Goal: Transaction & Acquisition: Purchase product/service

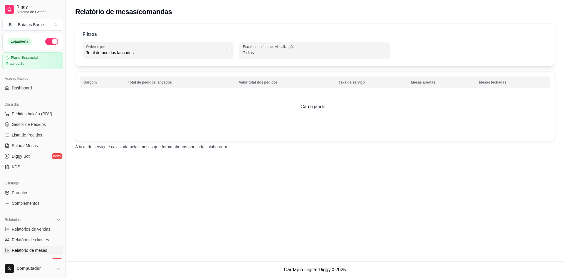
select select "TOTAL_OF_ORDERS"
select select "7"
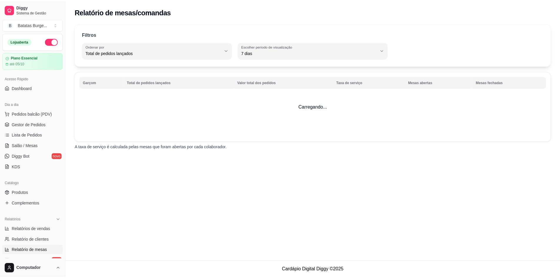
scroll to position [145, 0]
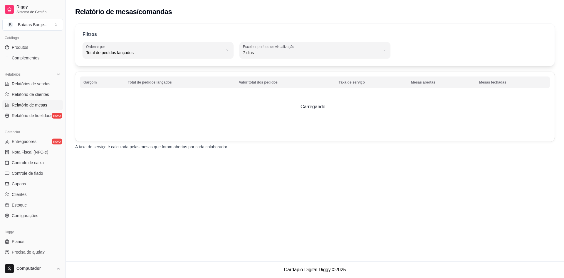
select select "30"
select select "HIGHEST_TOTAL_SPENT_WITH_ORDERS"
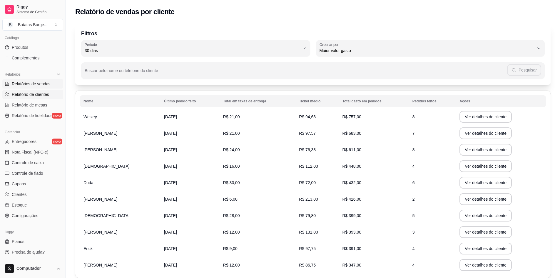
click at [38, 81] on span "Relatórios de vendas" at bounding box center [31, 84] width 39 height 6
select select "ALL"
select select "0"
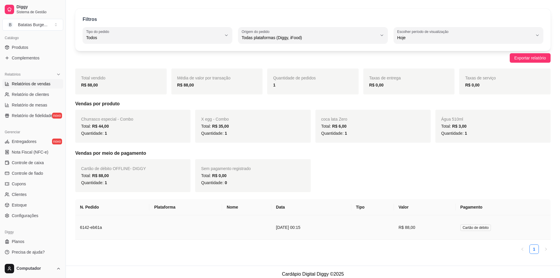
scroll to position [19, 0]
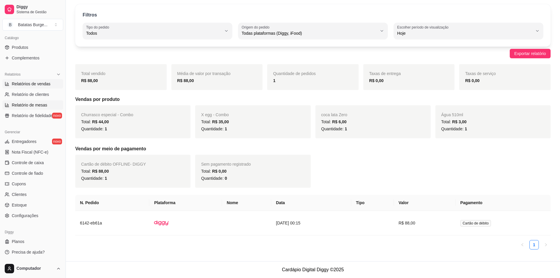
click at [31, 106] on span "Relatório de mesas" at bounding box center [30, 105] width 36 height 6
select select "TOTAL_OF_ORDERS"
select select "7"
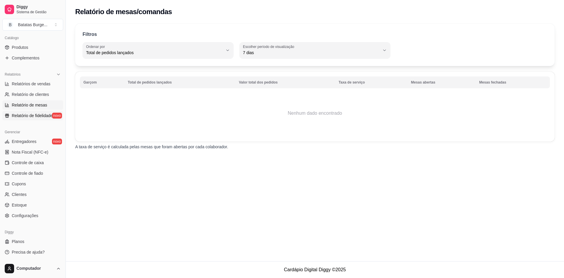
click at [31, 118] on link "Relatório de fidelidade novo" at bounding box center [32, 115] width 61 height 9
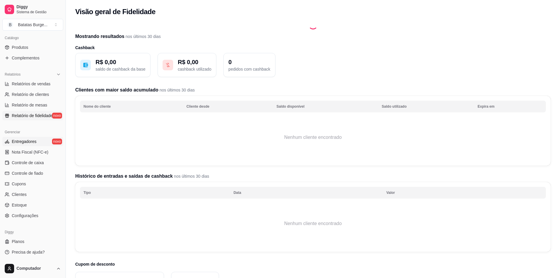
click at [29, 143] on span "Entregadores" at bounding box center [24, 141] width 25 height 6
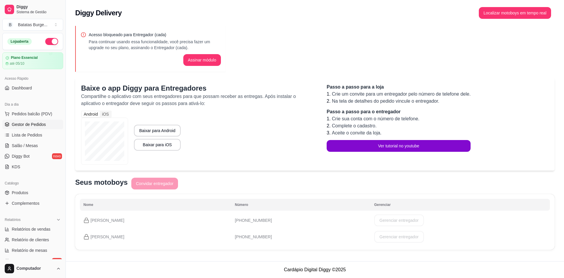
click at [32, 126] on span "Gestor de Pedidos" at bounding box center [29, 124] width 34 height 6
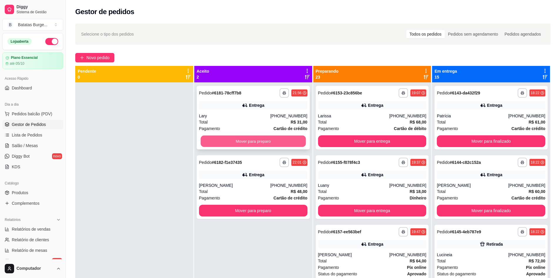
click at [250, 141] on button "Mover para preparo" at bounding box center [252, 140] width 105 height 11
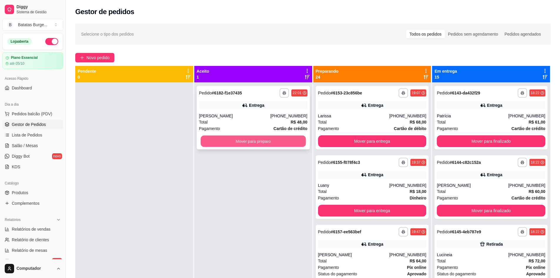
click at [253, 141] on button "Mover para preparo" at bounding box center [252, 140] width 105 height 11
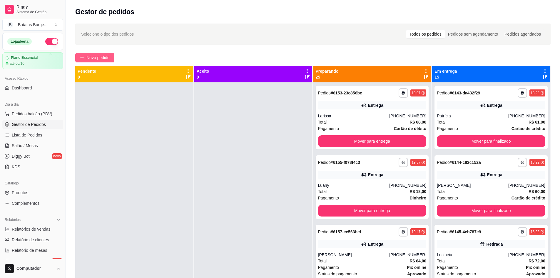
click at [99, 58] on span "Novo pedido" at bounding box center [97, 57] width 23 height 6
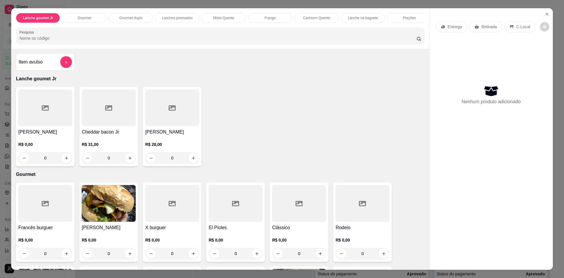
click at [341, 240] on div "R$ 0,00 0" at bounding box center [363, 245] width 54 height 28
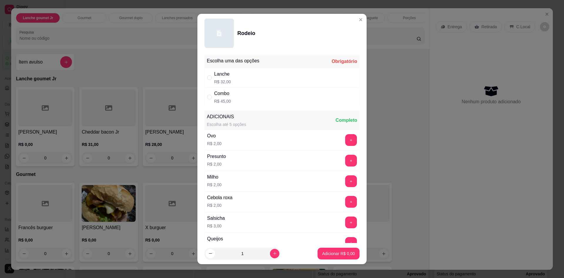
click at [238, 75] on div "Lanche R$ 32,00" at bounding box center [282, 77] width 155 height 19
radio input "true"
click at [316, 250] on button "Adicionar R$ 32,00" at bounding box center [337, 253] width 44 height 12
type input "1"
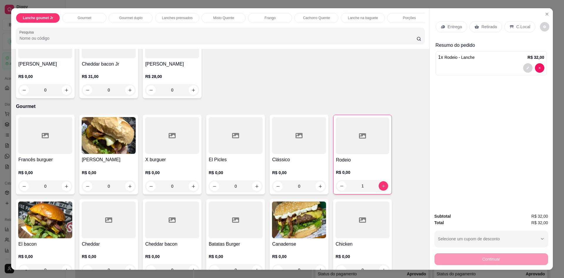
scroll to position [88, 0]
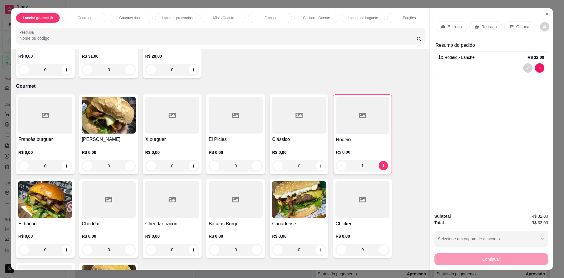
click at [222, 148] on div "R$ 0,00 0" at bounding box center [236, 157] width 54 height 28
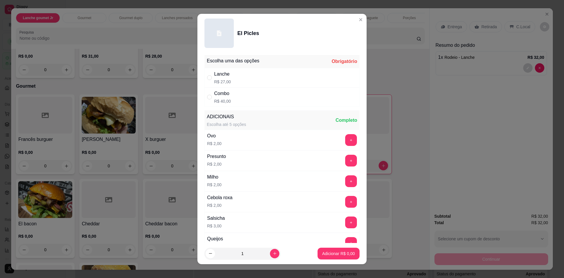
click at [255, 102] on div "Combo R$ 40,00" at bounding box center [282, 96] width 155 height 19
radio input "true"
click at [326, 257] on button "Adicionar R$ 40,00" at bounding box center [337, 252] width 43 height 11
type input "1"
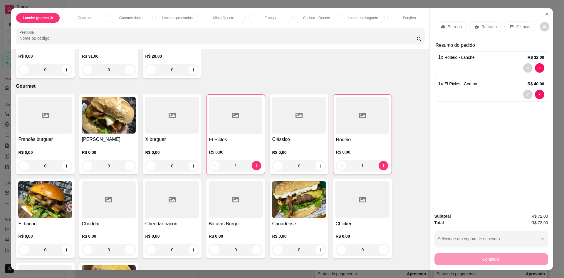
click at [283, 227] on h4 "Canadense" at bounding box center [299, 223] width 54 height 7
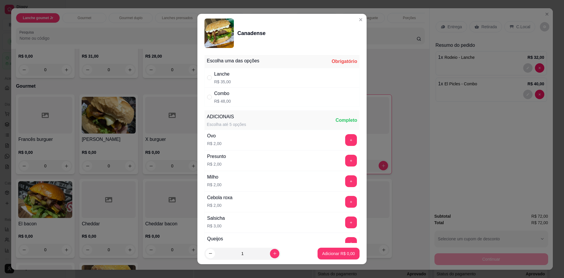
click at [264, 102] on div "Combo R$ 48,00" at bounding box center [282, 96] width 155 height 19
radio input "true"
click at [322, 250] on button "Adicionar R$ 48,00" at bounding box center [337, 253] width 44 height 12
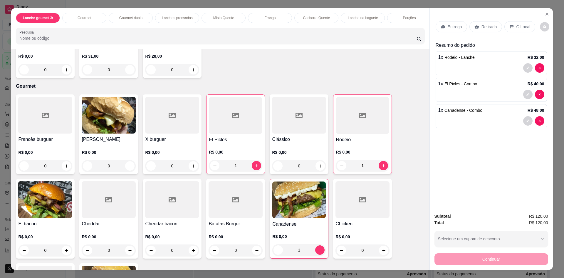
type input "1"
click at [528, 94] on button "decrease-product-quantity" at bounding box center [527, 94] width 9 height 9
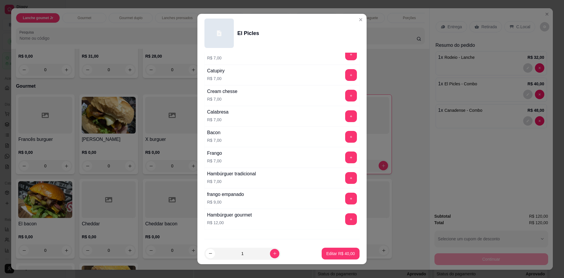
scroll to position [383, 0]
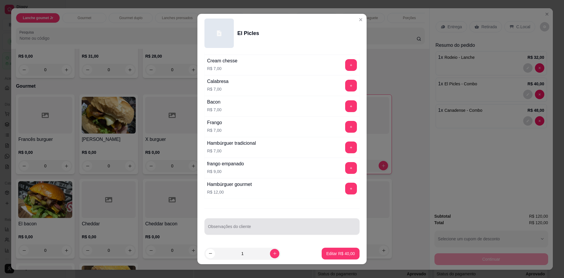
click at [309, 225] on div at bounding box center [282, 226] width 148 height 12
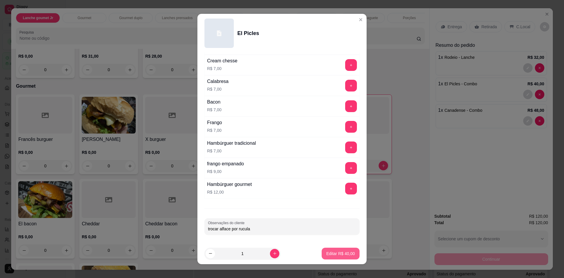
type input "trocar alface por rucula"
click at [326, 256] on button "Editar R$ 40,00" at bounding box center [341, 253] width 38 height 12
type input "0"
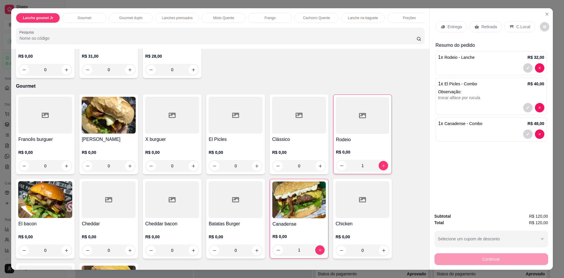
click at [517, 25] on p "C.Local" at bounding box center [524, 27] width 14 height 6
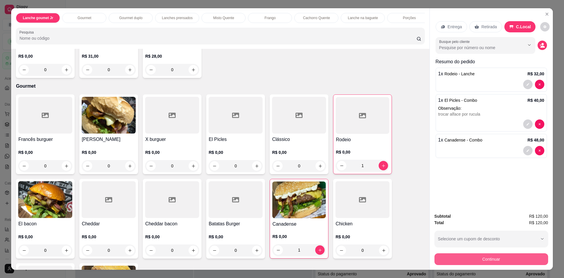
click at [456, 262] on button "Continuar" at bounding box center [492, 259] width 114 height 12
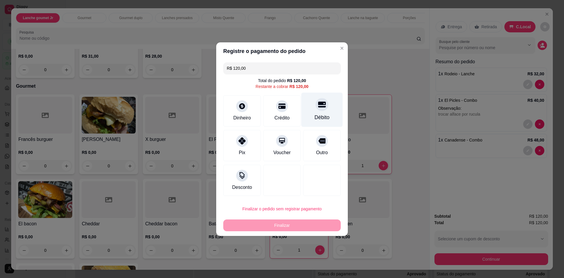
drag, startPoint x: 324, startPoint y: 99, endPoint x: 309, endPoint y: 108, distance: 17.4
click at [324, 99] on div "Débito" at bounding box center [321, 109] width 41 height 34
type input "R$ 0,00"
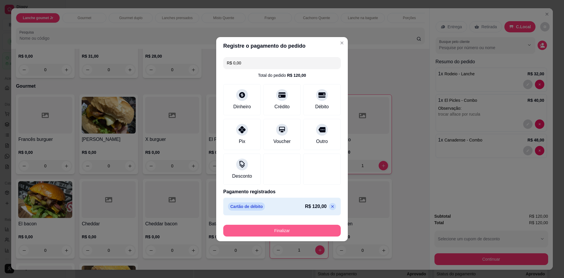
click at [274, 231] on button "Finalizar" at bounding box center [282, 230] width 118 height 12
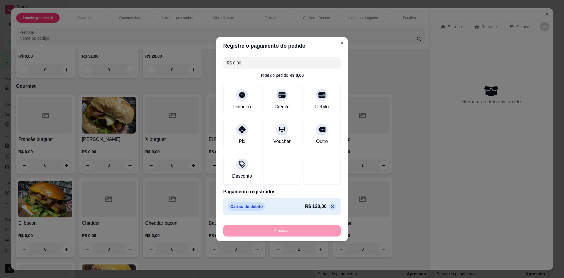
type input "0"
type input "-R$ 120,00"
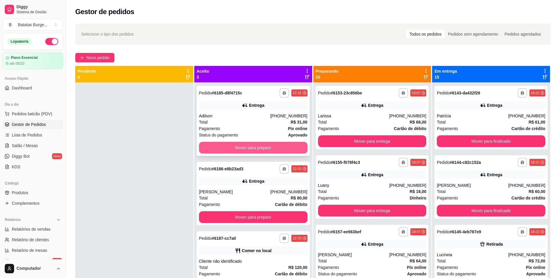
click at [263, 149] on button "Mover para preparo" at bounding box center [253, 148] width 108 height 12
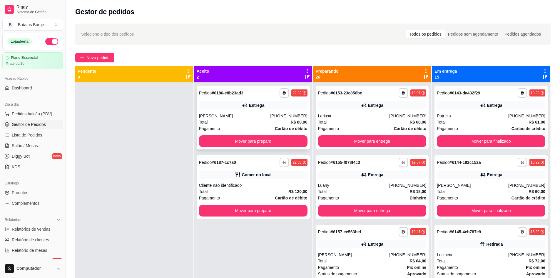
click at [264, 148] on div "**********" at bounding box center [253, 117] width 113 height 63
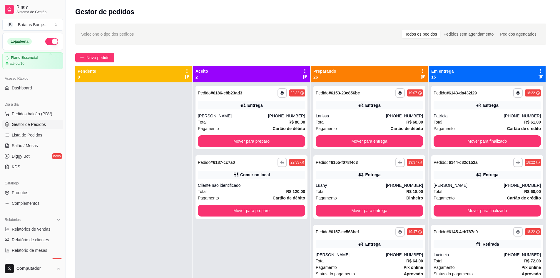
click at [264, 145] on div "Endereço [STREET_ADDRESS] 281, [PERSON_NAME] - Taxa de entrega R$ 4,00 Copiar E…" at bounding box center [279, 164] width 159 height 43
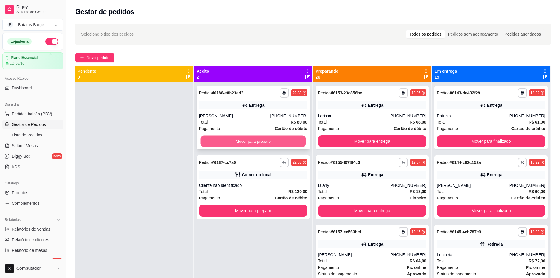
click at [257, 139] on button "Mover para preparo" at bounding box center [252, 140] width 105 height 11
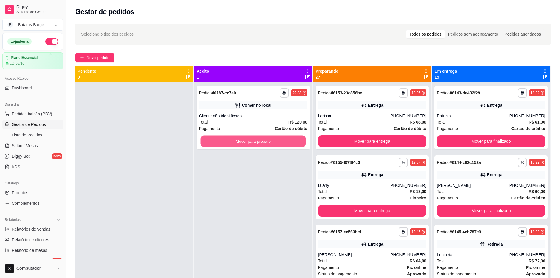
click at [257, 138] on button "Mover para preparo" at bounding box center [252, 140] width 105 height 11
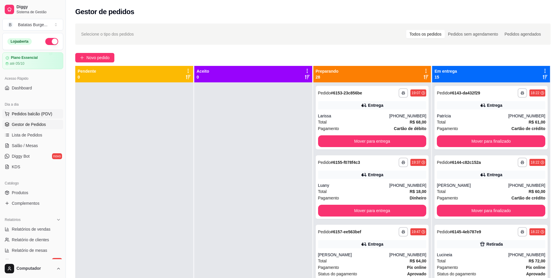
click at [38, 113] on span "Pedidos balcão (PDV)" at bounding box center [32, 114] width 41 height 6
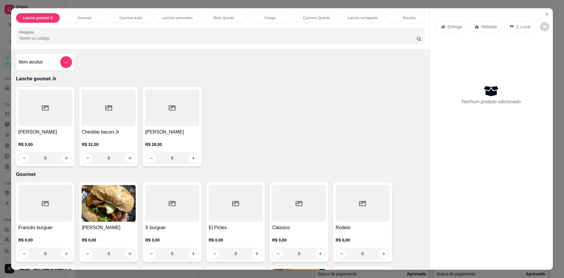
click at [27, 49] on div "Lanche goumet Jr Gourmet Gourmet duplo Lanches prensados Misto Quente Frango Ca…" at bounding box center [220, 28] width 418 height 41
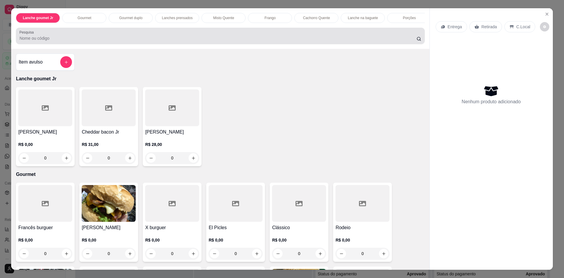
click at [30, 42] on div at bounding box center [220, 36] width 402 height 12
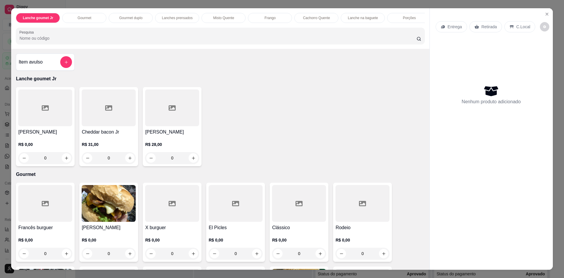
click at [30, 42] on div at bounding box center [220, 36] width 402 height 12
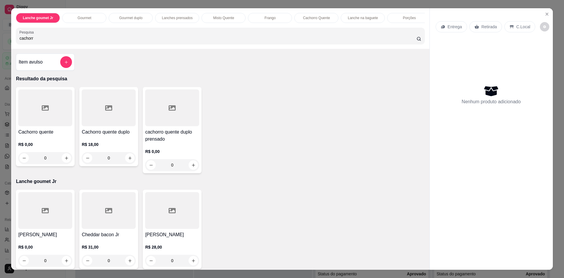
type input "cachorr"
click at [126, 162] on div "0" at bounding box center [109, 158] width 54 height 12
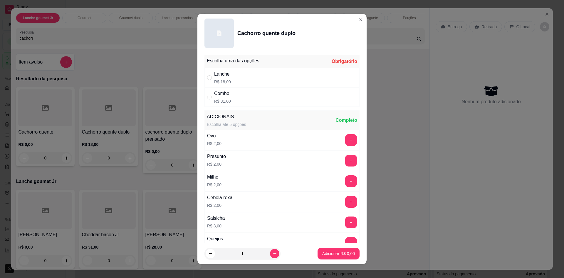
click at [205, 78] on div "Lanche R$ 18,00" at bounding box center [282, 77] width 155 height 19
radio input "true"
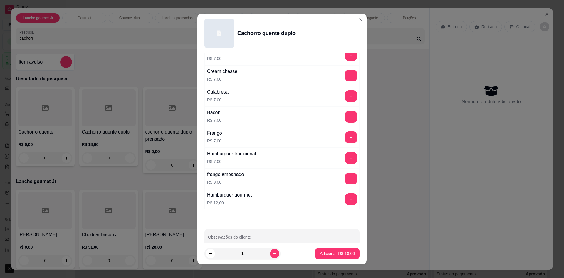
scroll to position [383, 0]
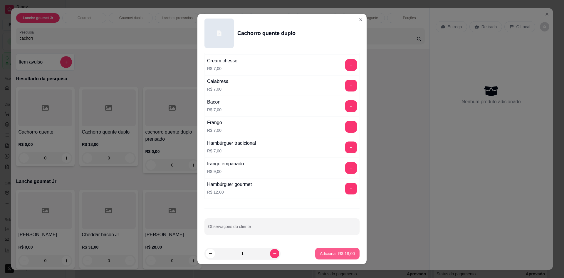
click at [334, 252] on p "Adicionar R$ 18,00" at bounding box center [337, 253] width 35 height 6
type input "1"
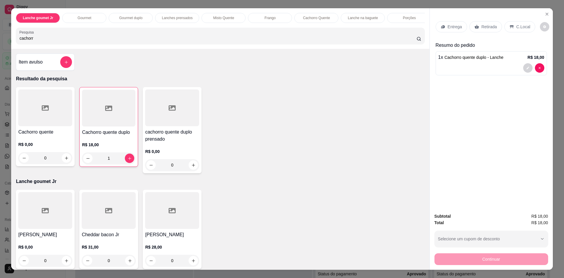
click at [67, 162] on div "0" at bounding box center [45, 158] width 54 height 12
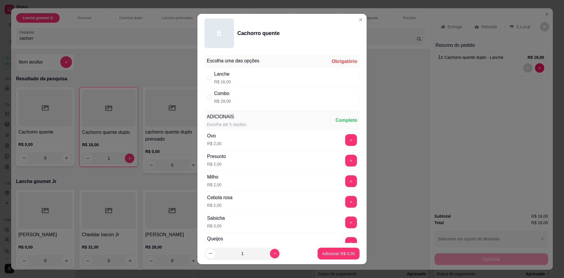
click at [229, 82] on div "Lanche R$ 16,00" at bounding box center [282, 77] width 155 height 19
radio input "true"
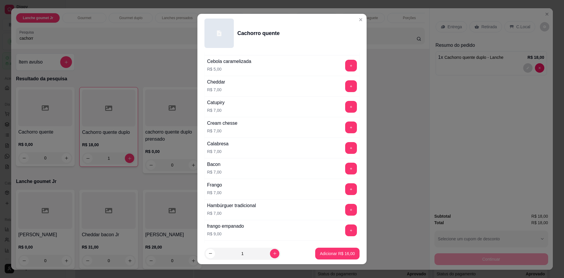
scroll to position [323, 0]
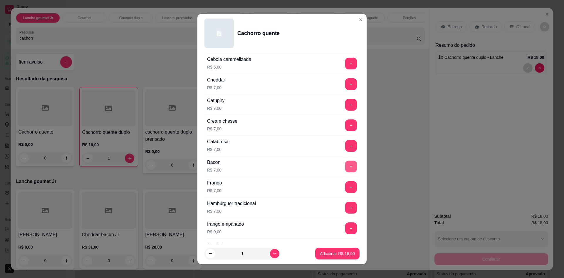
click at [345, 168] on button "+" at bounding box center [351, 166] width 12 height 12
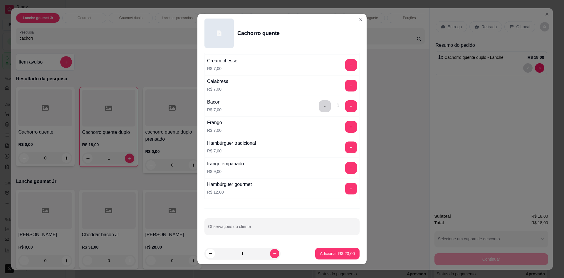
scroll to position [5, 0]
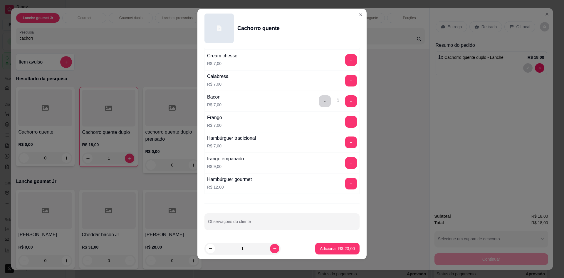
click at [237, 229] on div "Observações do cliente" at bounding box center [282, 221] width 155 height 16
click at [231, 222] on input "Observações do cliente" at bounding box center [282, 224] width 148 height 6
type input "SEM ERVILHA"
click at [336, 249] on p "Adicionar R$ 23,00" at bounding box center [337, 248] width 35 height 6
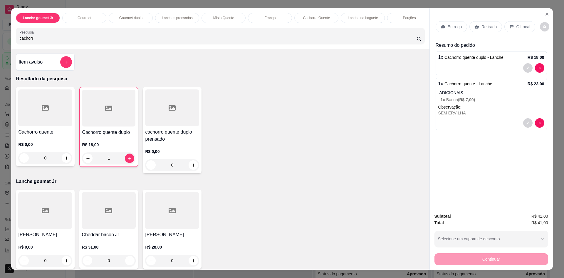
click at [485, 27] on p "Retirada" at bounding box center [490, 27] width 16 height 6
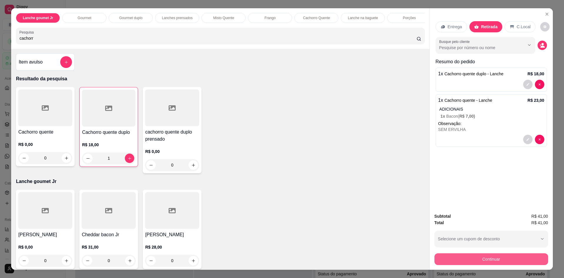
click at [484, 261] on button "Continuar" at bounding box center [492, 259] width 114 height 12
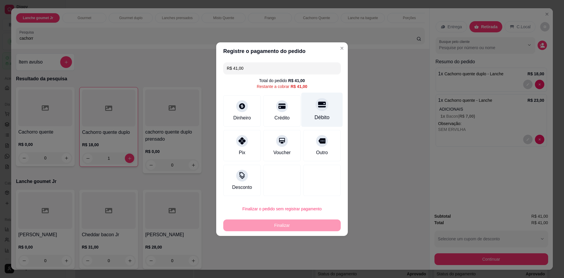
click at [329, 114] on div "Débito" at bounding box center [321, 109] width 41 height 34
type input "R$ 0,00"
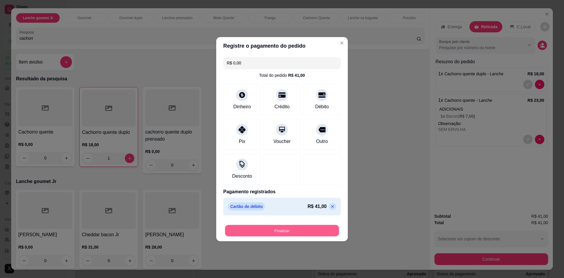
click at [310, 229] on button "Finalizar" at bounding box center [282, 229] width 114 height 11
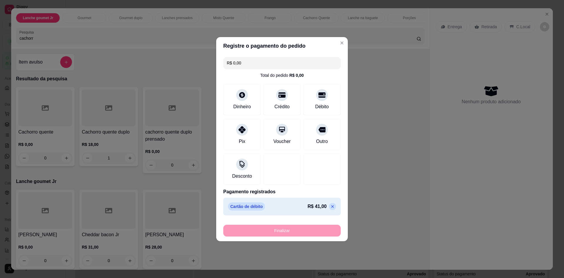
type input "0"
type input "-R$ 41,00"
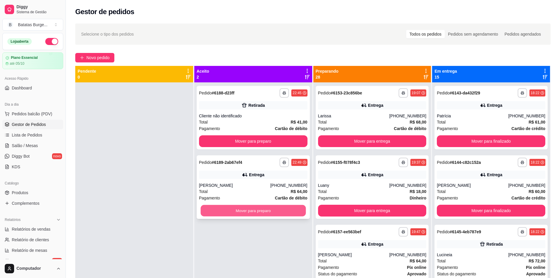
click at [249, 207] on button "Mover para preparo" at bounding box center [252, 210] width 105 height 11
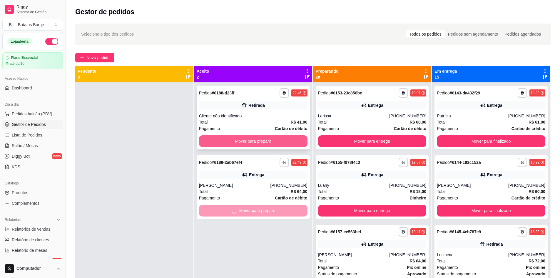
click at [258, 142] on button "Mover para preparo" at bounding box center [253, 141] width 108 height 12
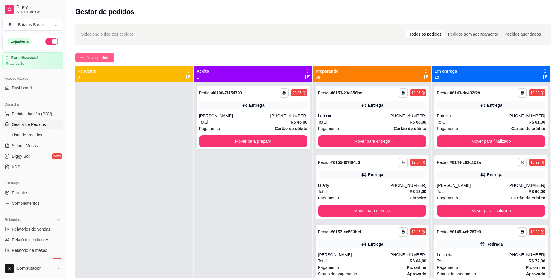
click at [101, 55] on span "Novo pedido" at bounding box center [97, 57] width 23 height 6
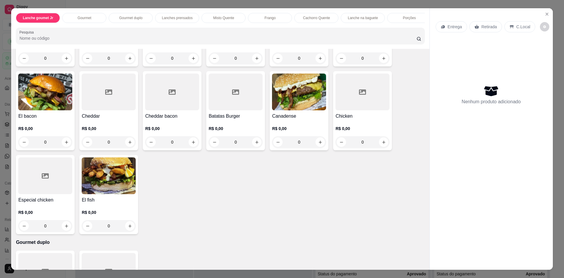
scroll to position [206, 0]
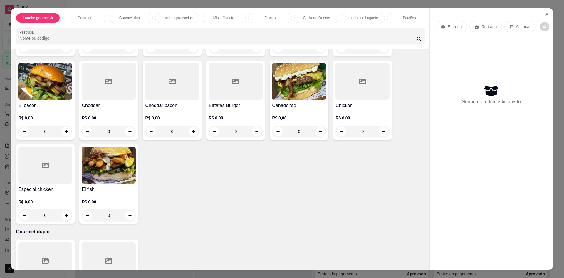
click at [367, 96] on div at bounding box center [363, 81] width 54 height 37
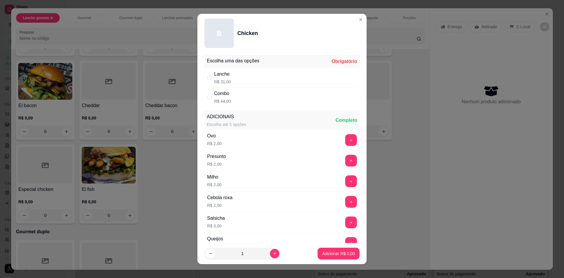
click at [297, 96] on div "Combo R$ 44,00" at bounding box center [282, 96] width 155 height 19
radio input "true"
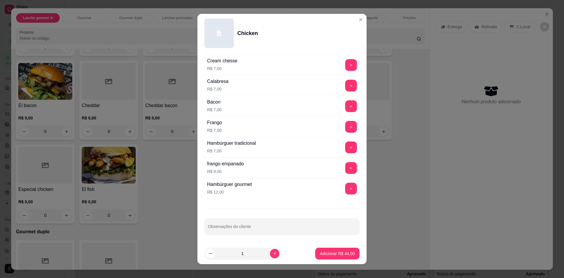
scroll to position [5, 0]
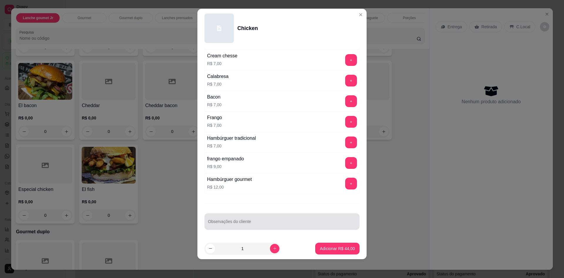
click at [279, 229] on div "Observações do cliente" at bounding box center [282, 221] width 155 height 16
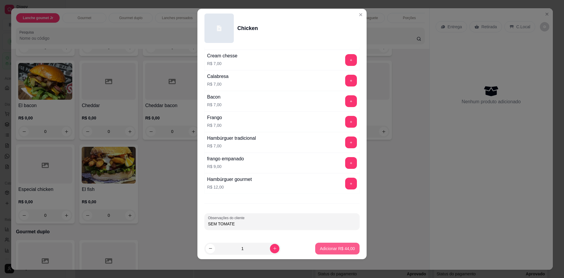
type input "SEM TOMATE"
click at [335, 250] on p "Adicionar R$ 44,00" at bounding box center [337, 248] width 35 height 6
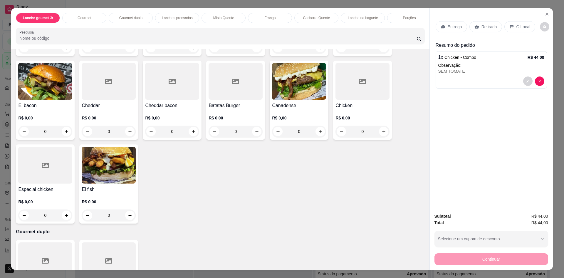
drag, startPoint x: 481, startPoint y: 27, endPoint x: 495, endPoint y: 121, distance: 95.0
click at [482, 27] on p "Retirada" at bounding box center [490, 27] width 16 height 6
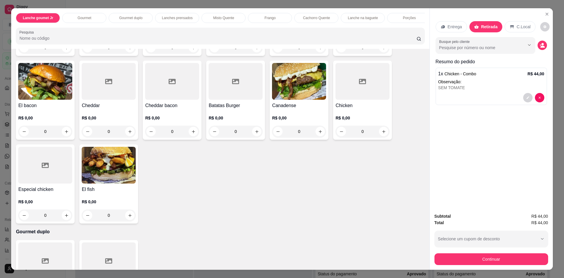
click at [476, 253] on div "Continuar" at bounding box center [492, 258] width 114 height 13
click at [486, 262] on button "Continuar" at bounding box center [492, 259] width 114 height 12
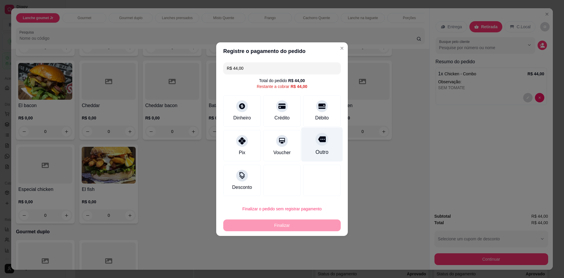
drag, startPoint x: 326, startPoint y: 107, endPoint x: 325, endPoint y: 121, distance: 14.1
click at [326, 107] on div "Débito" at bounding box center [322, 110] width 38 height 31
type input "R$ 0,00"
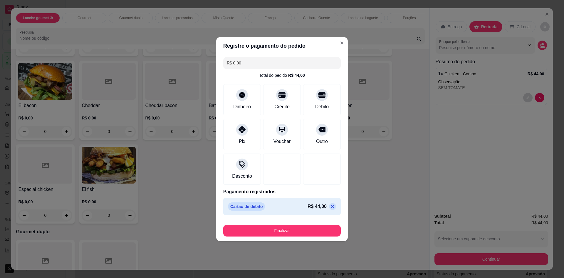
click at [316, 226] on button "Finalizar" at bounding box center [282, 230] width 118 height 12
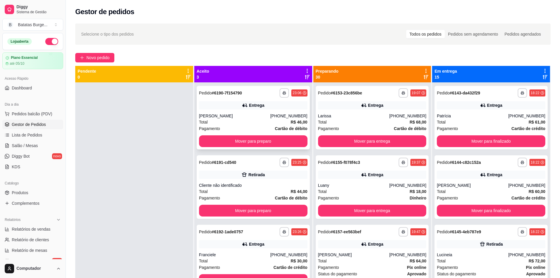
click at [251, 127] on div "Pagamento Cartão de débito" at bounding box center [253, 128] width 108 height 6
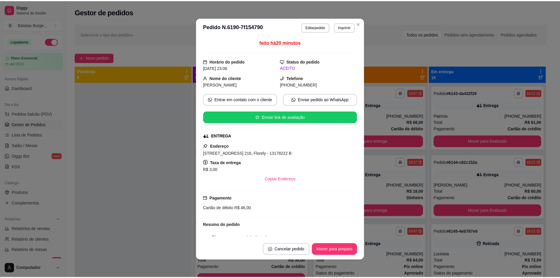
scroll to position [29, 0]
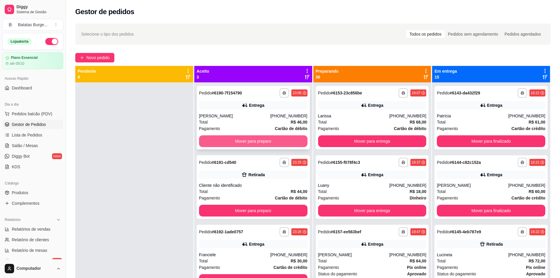
click at [251, 139] on button "Mover para preparo" at bounding box center [253, 141] width 108 height 12
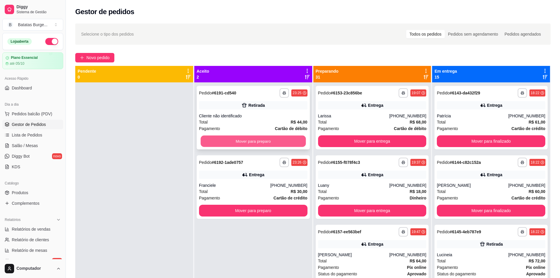
click at [250, 141] on button "Mover para preparo" at bounding box center [252, 140] width 105 height 11
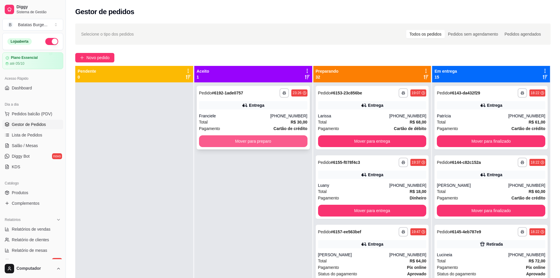
click at [250, 142] on button "Mover para preparo" at bounding box center [253, 141] width 108 height 12
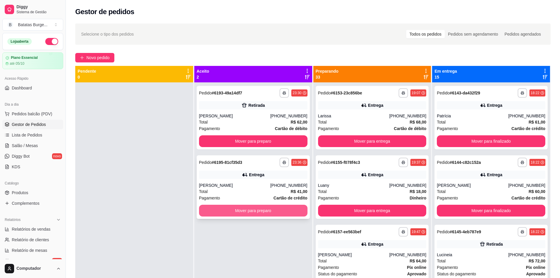
click at [256, 207] on button "Mover para preparo" at bounding box center [253, 211] width 108 height 12
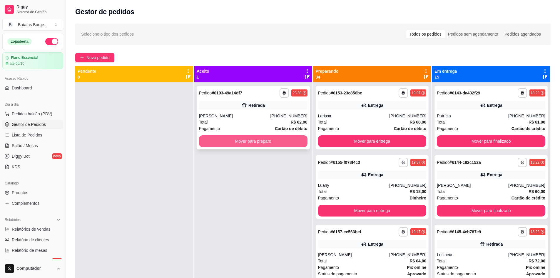
click at [269, 143] on button "Mover para preparo" at bounding box center [253, 141] width 108 height 12
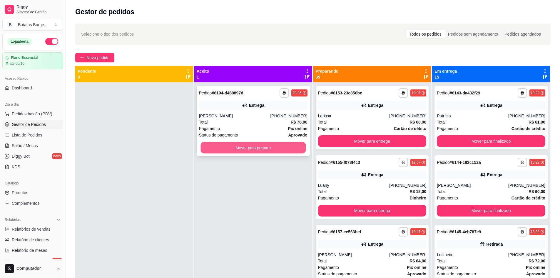
click at [279, 151] on button "Mover para preparo" at bounding box center [252, 147] width 105 height 11
